Goal: Navigation & Orientation: Find specific page/section

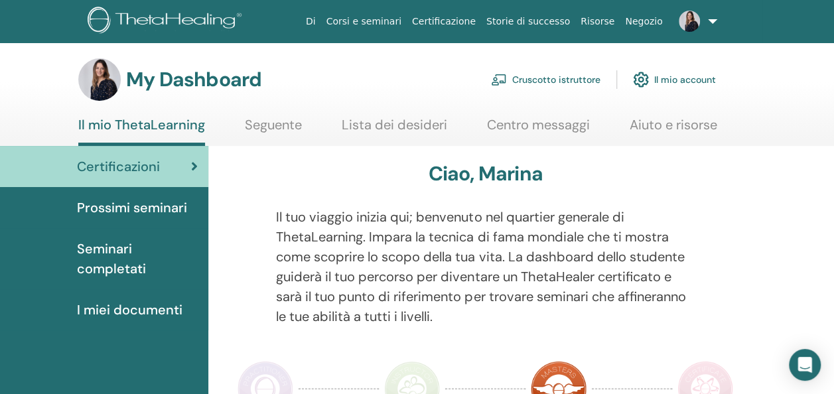
click at [545, 76] on link "Cruscotto istruttore" at bounding box center [545, 79] width 109 height 29
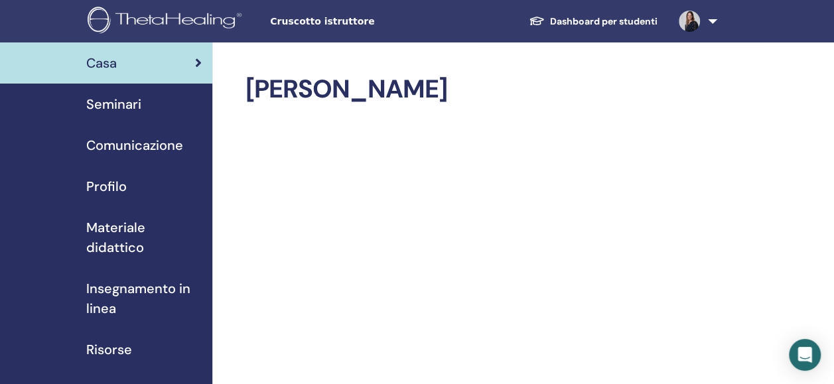
click at [130, 100] on span "Seminari" at bounding box center [113, 104] width 55 height 20
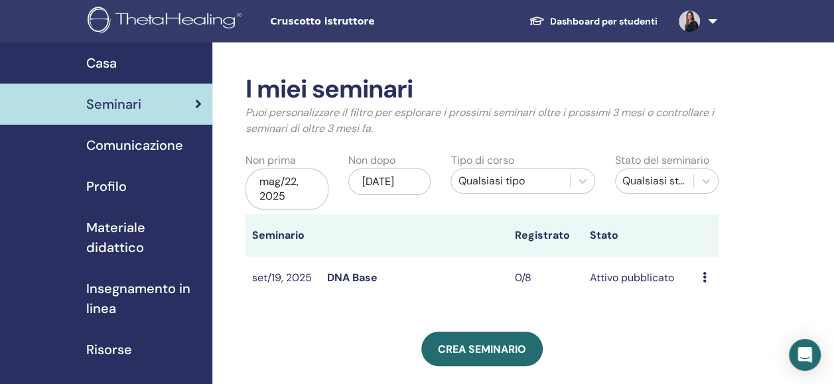
click at [114, 191] on span "Profilo" at bounding box center [106, 186] width 40 height 20
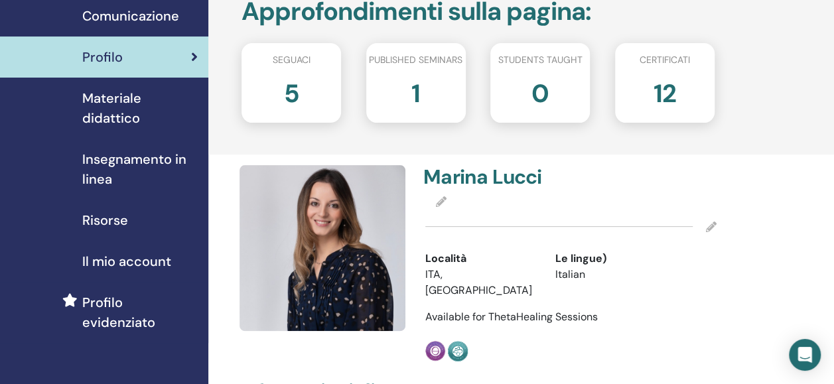
scroll to position [0, 4]
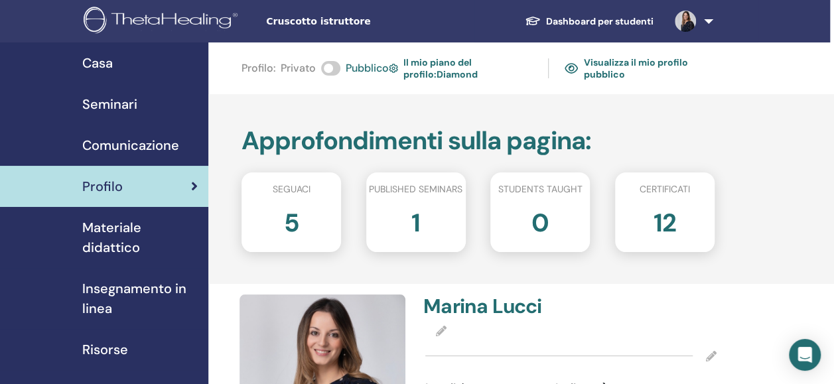
click at [92, 60] on span "Casa" at bounding box center [97, 63] width 31 height 20
